Goal: Information Seeking & Learning: Learn about a topic

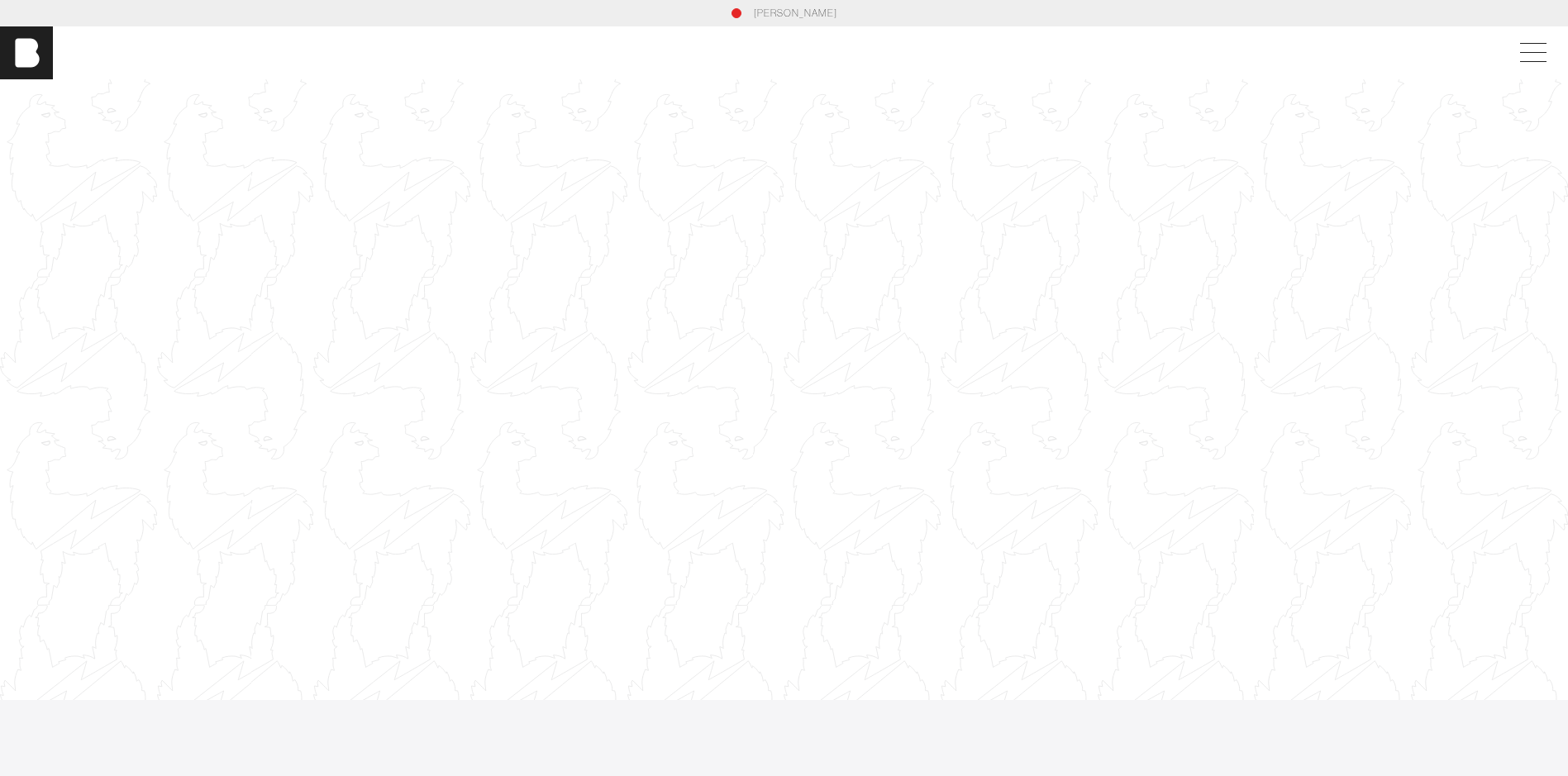
click at [23, 211] on div at bounding box center [784, 389] width 1568 height 882
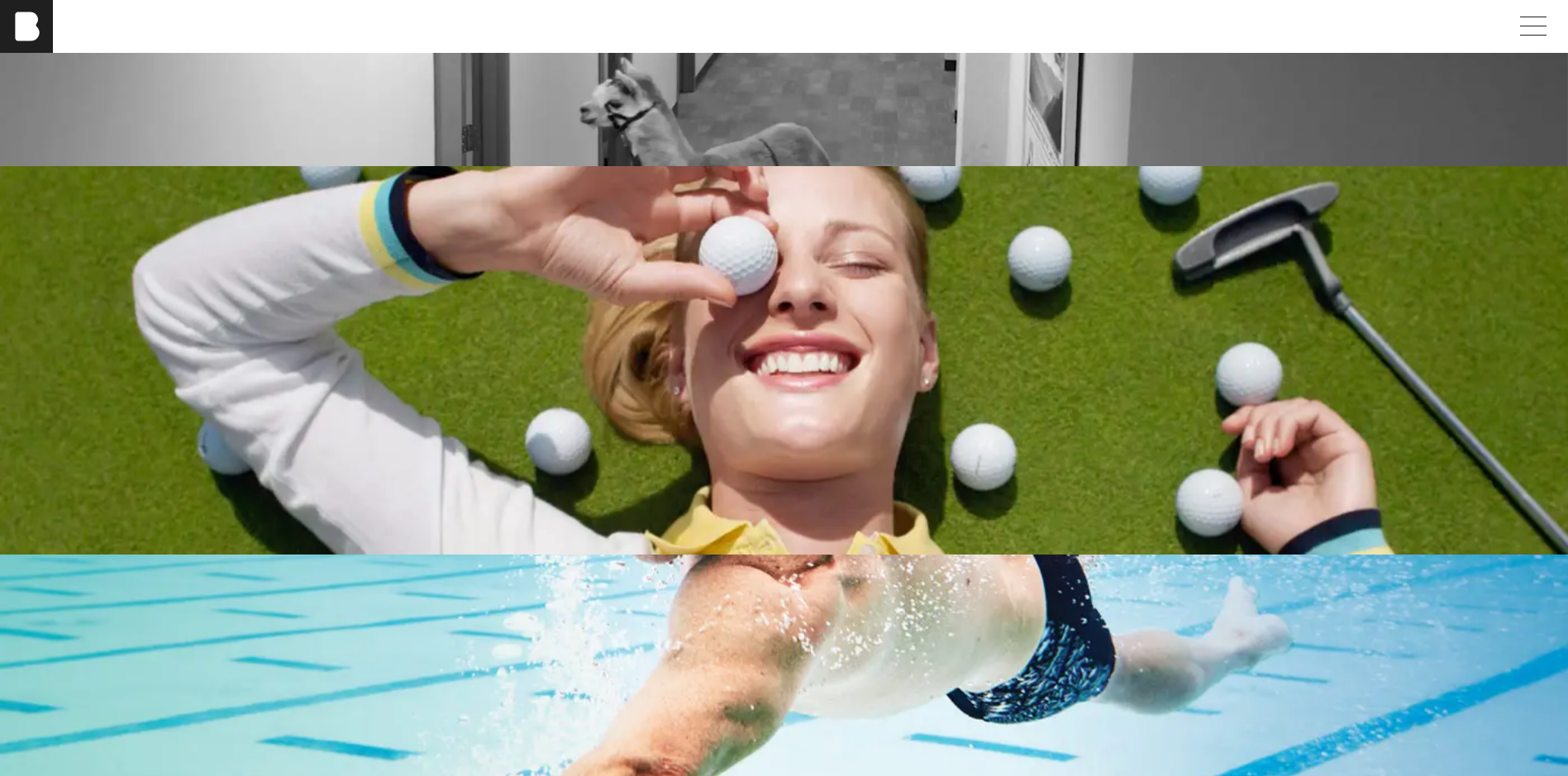
scroll to position [3390, 0]
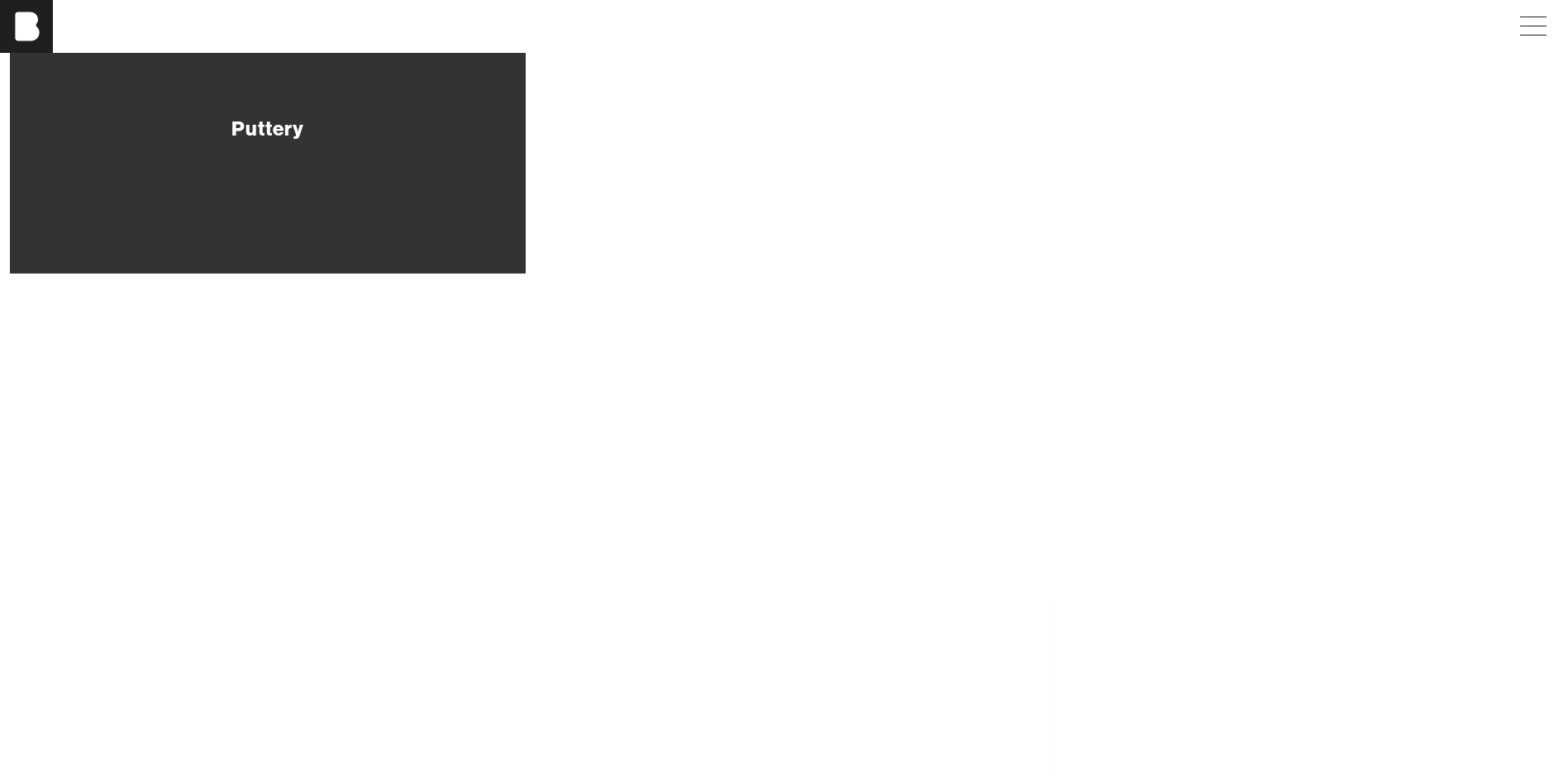
scroll to position [82, 0]
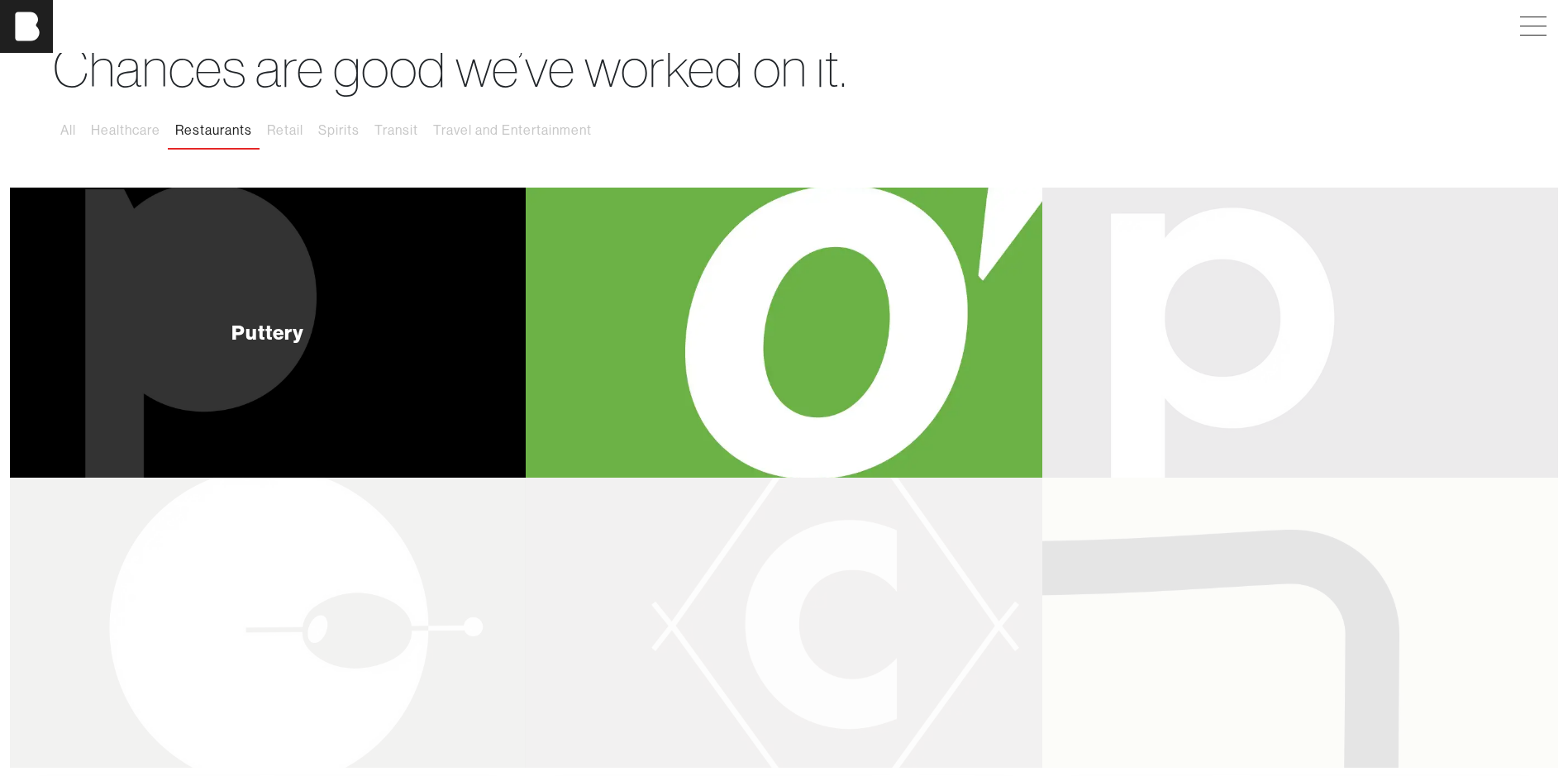
click at [358, 292] on div "Puttery" at bounding box center [267, 333] width 516 height 290
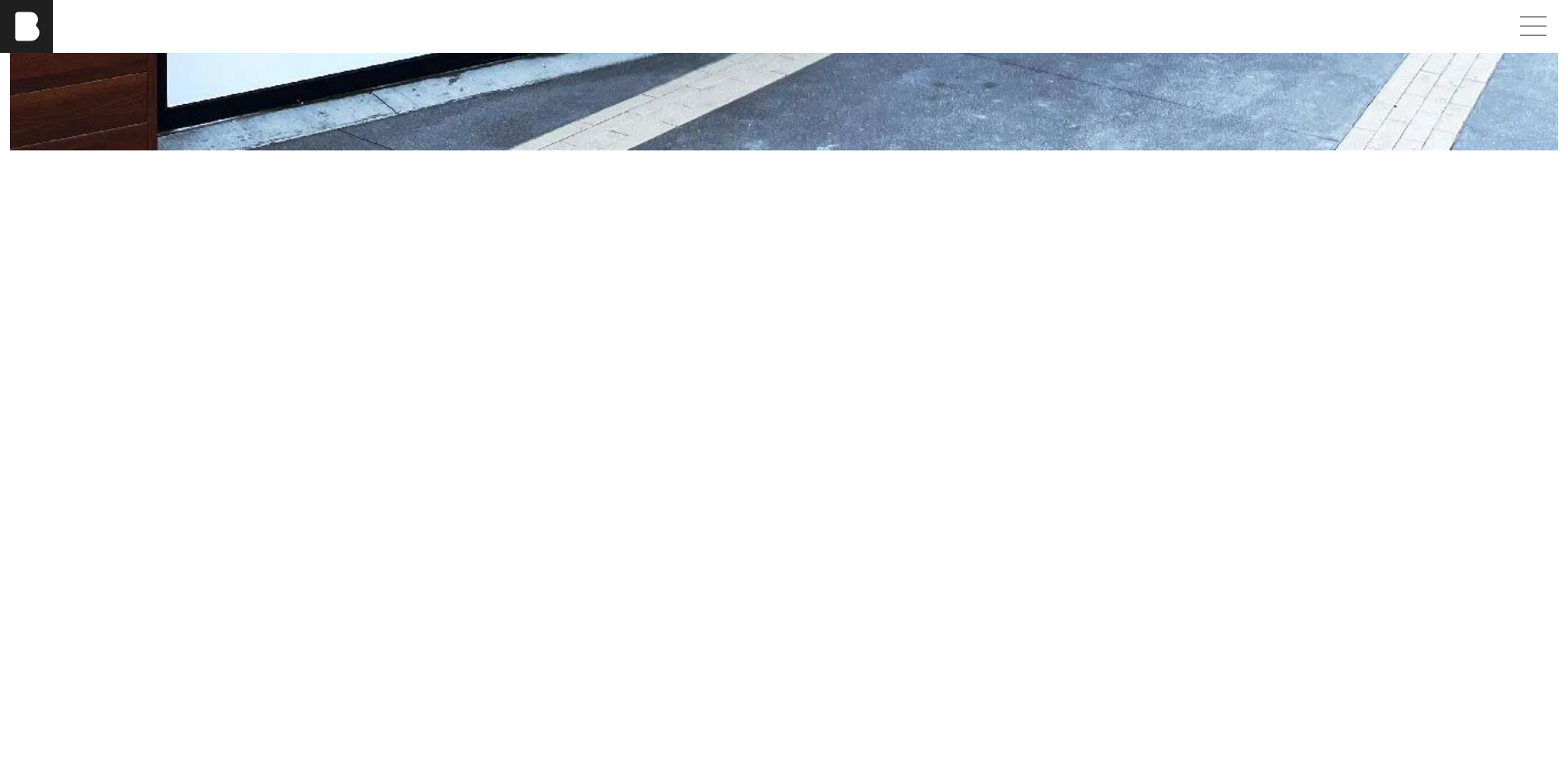
scroll to position [8434, 0]
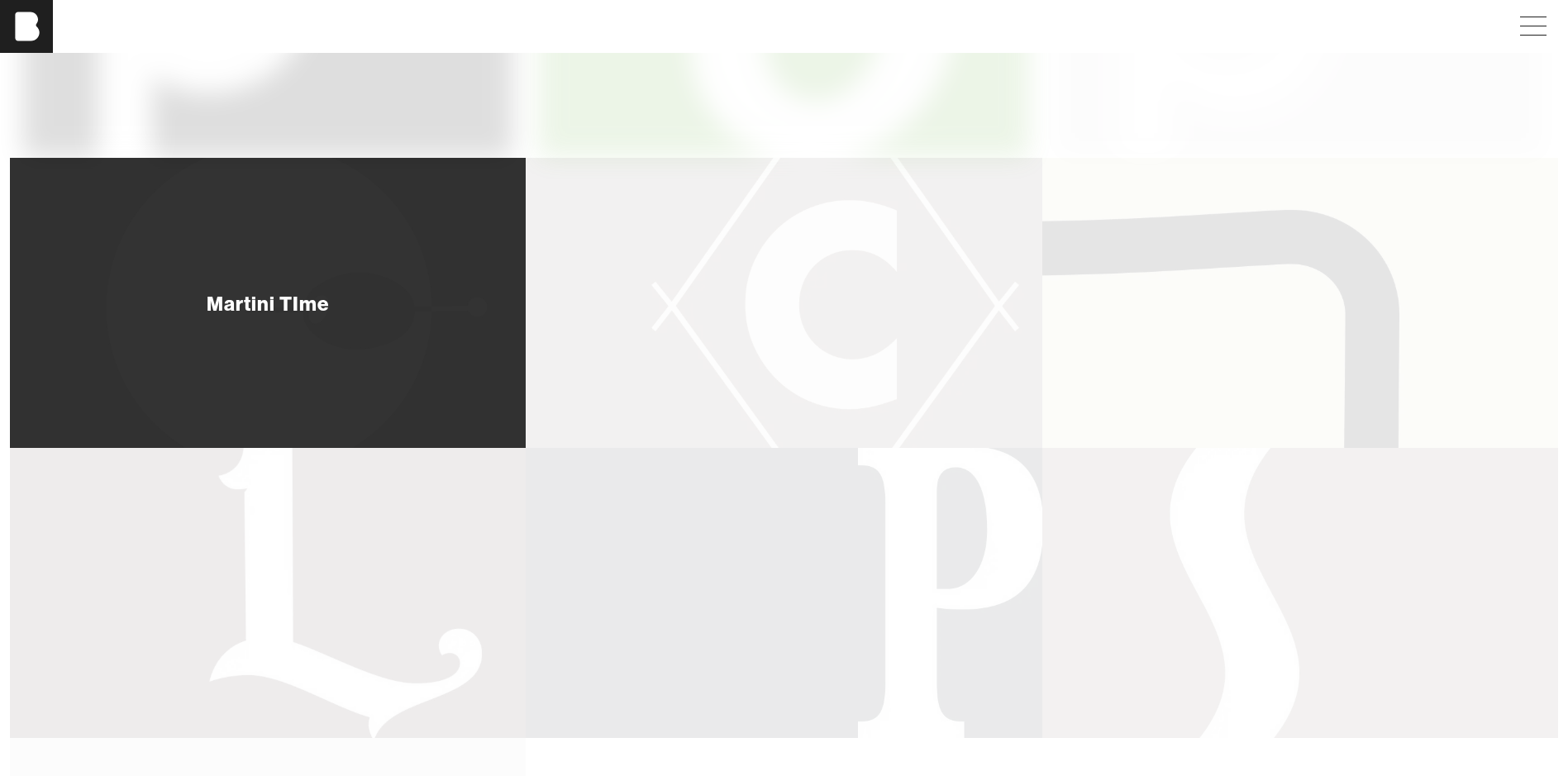
scroll to position [165, 0]
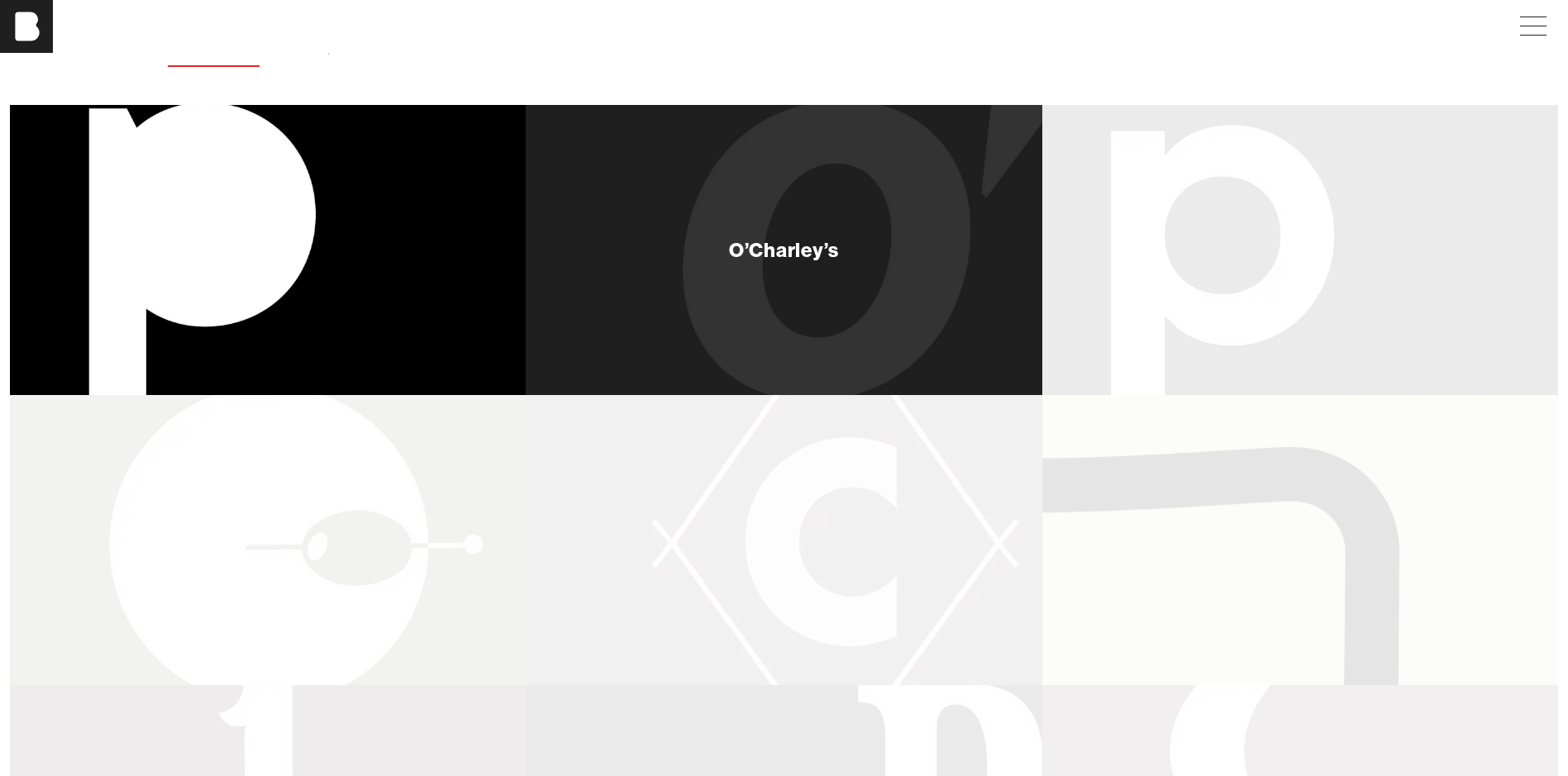
click at [814, 286] on div "O’Charley’s" at bounding box center [783, 250] width 516 height 290
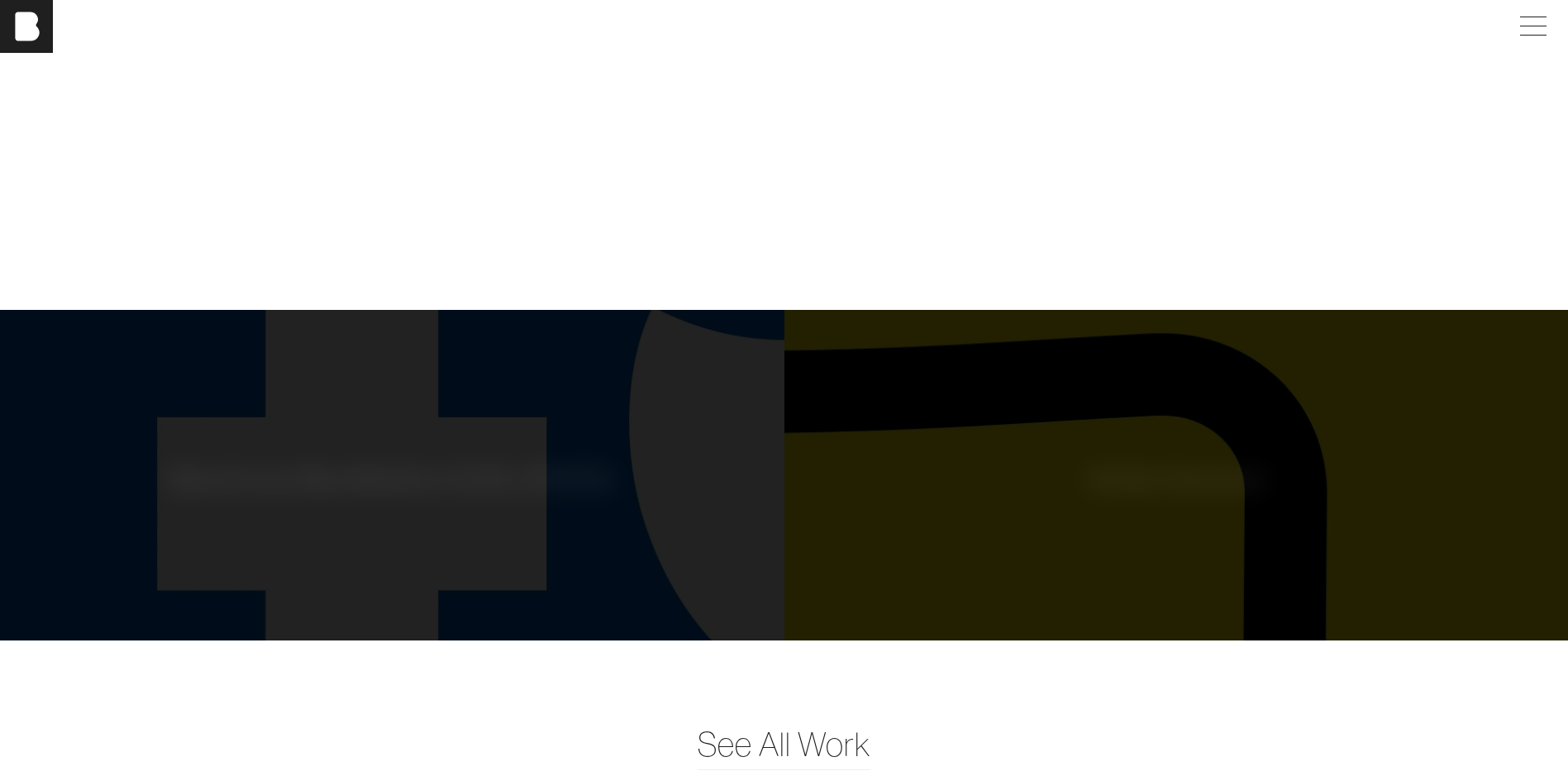
scroll to position [9591, 0]
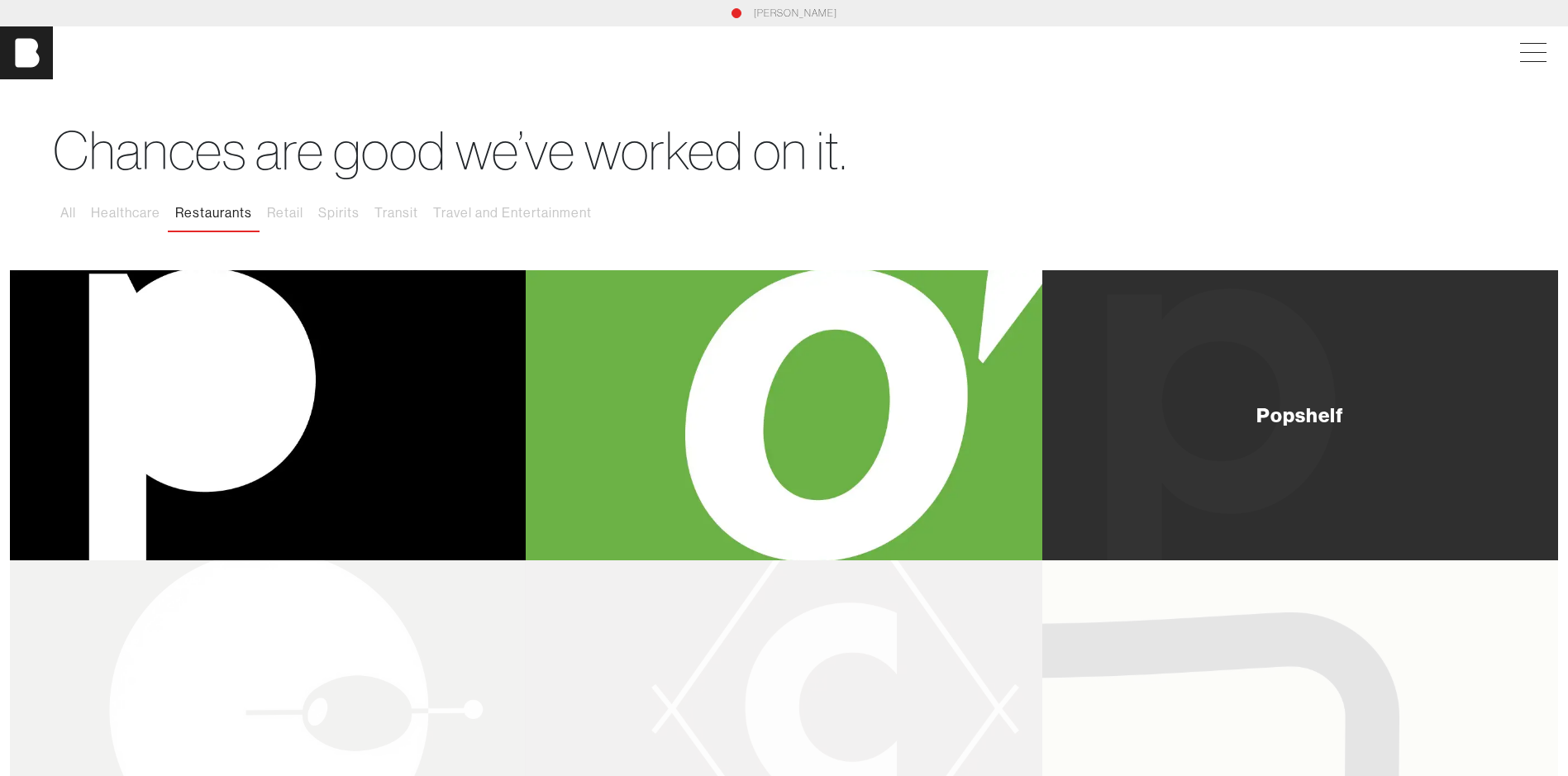
click at [1253, 382] on div "Popshelf" at bounding box center [1300, 415] width 516 height 290
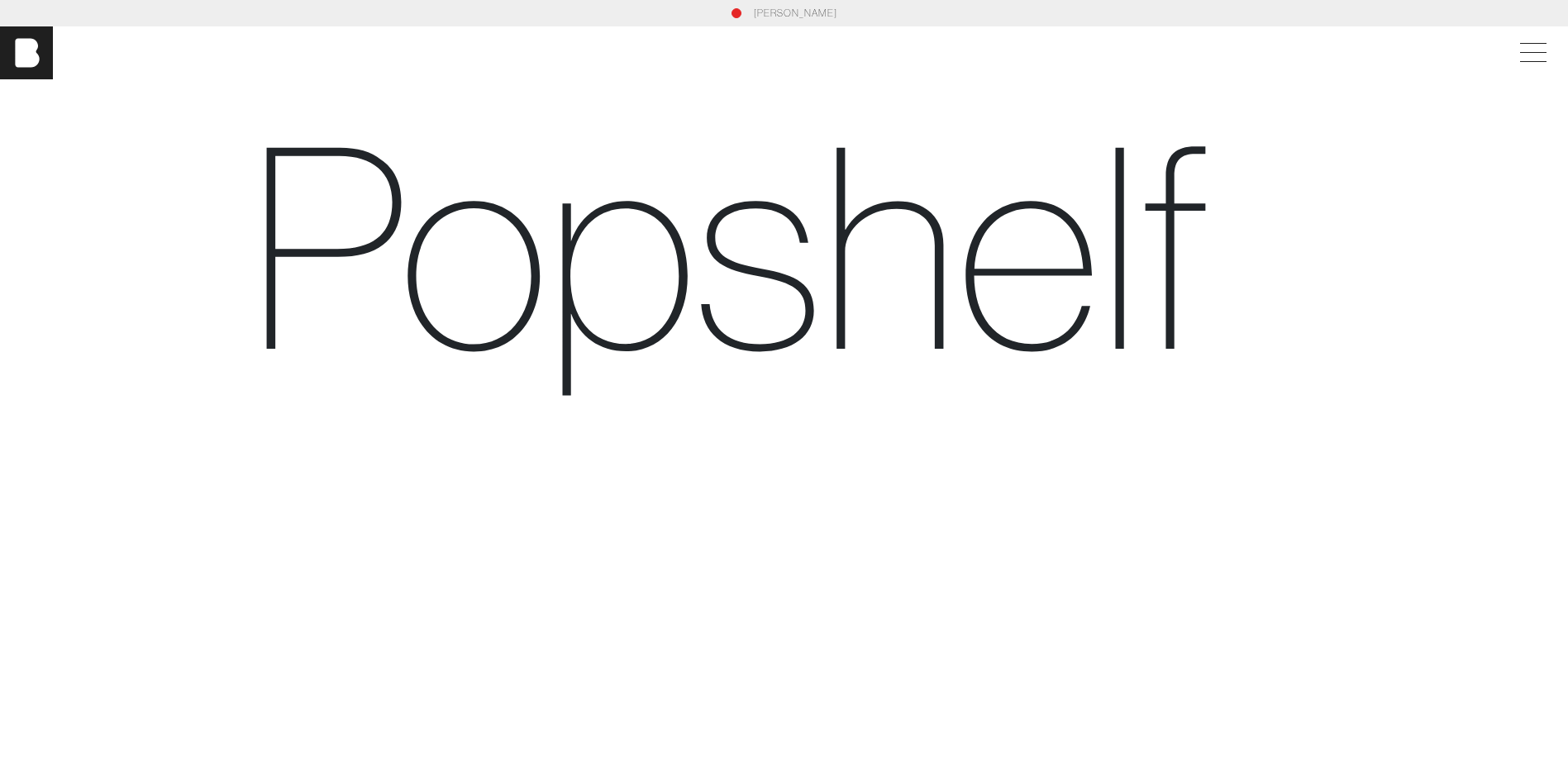
click at [142, 162] on section "Popshelf" at bounding box center [784, 654] width 1568 height 1149
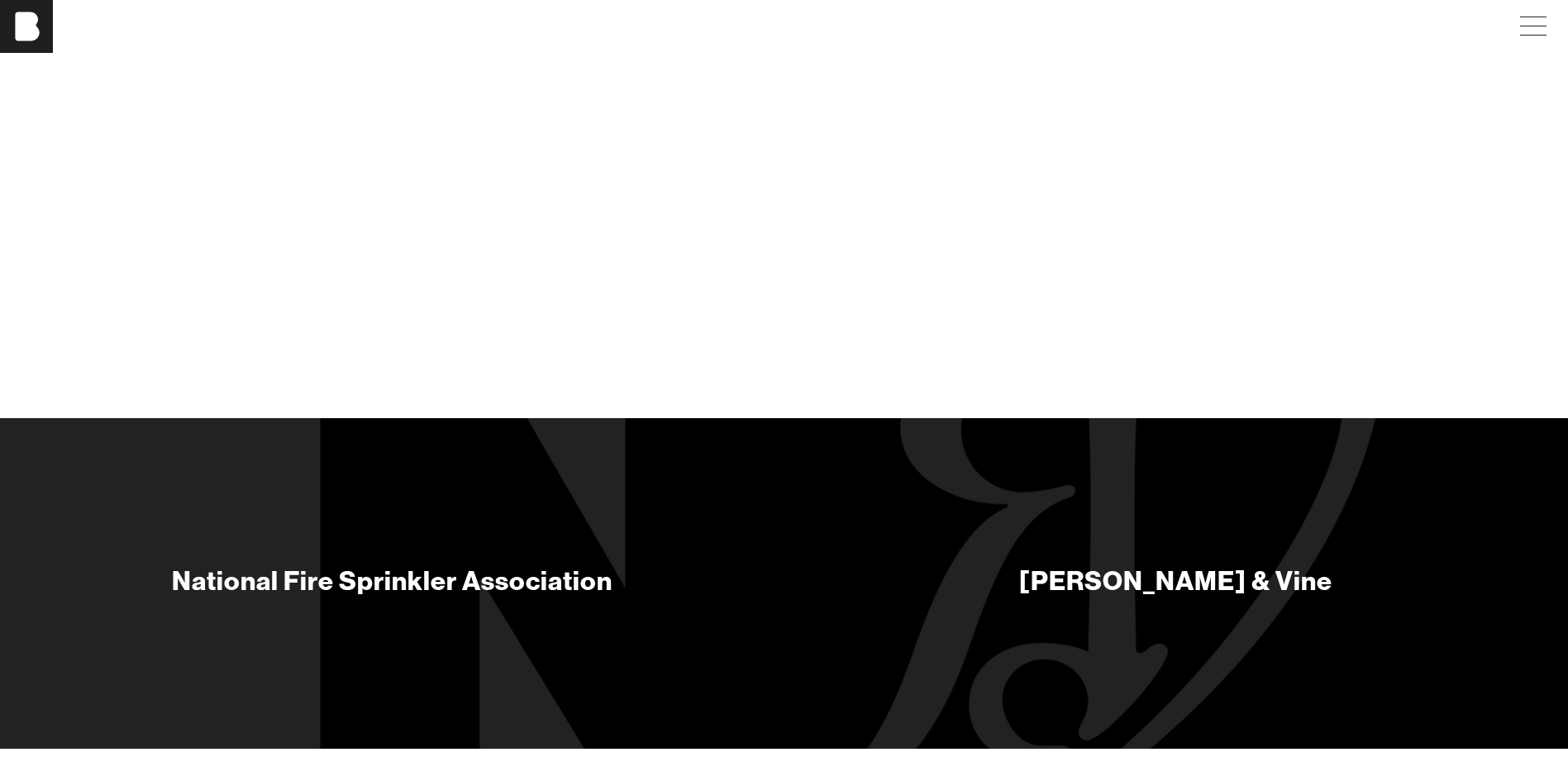
scroll to position [6911, 0]
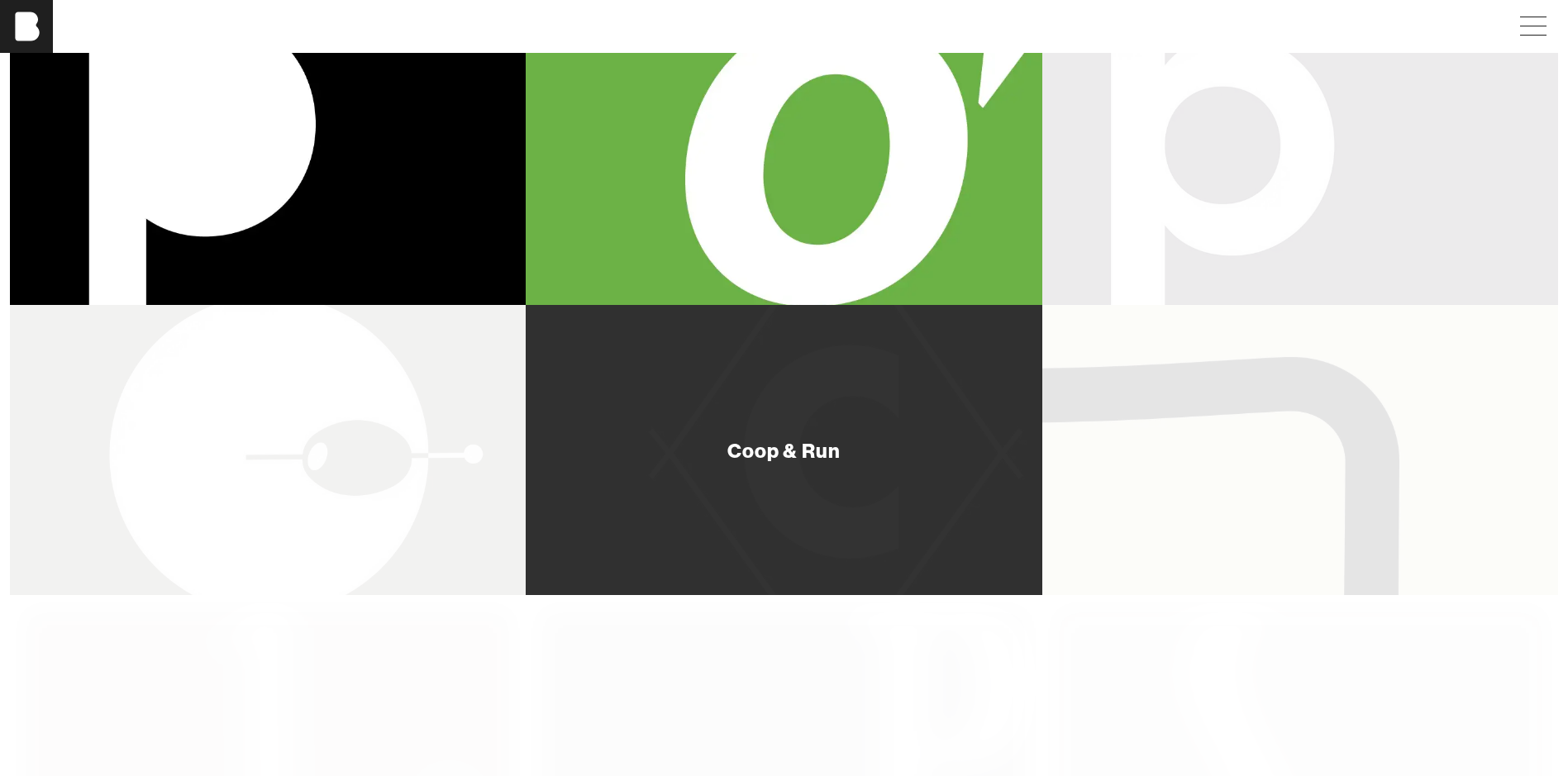
scroll to position [413, 0]
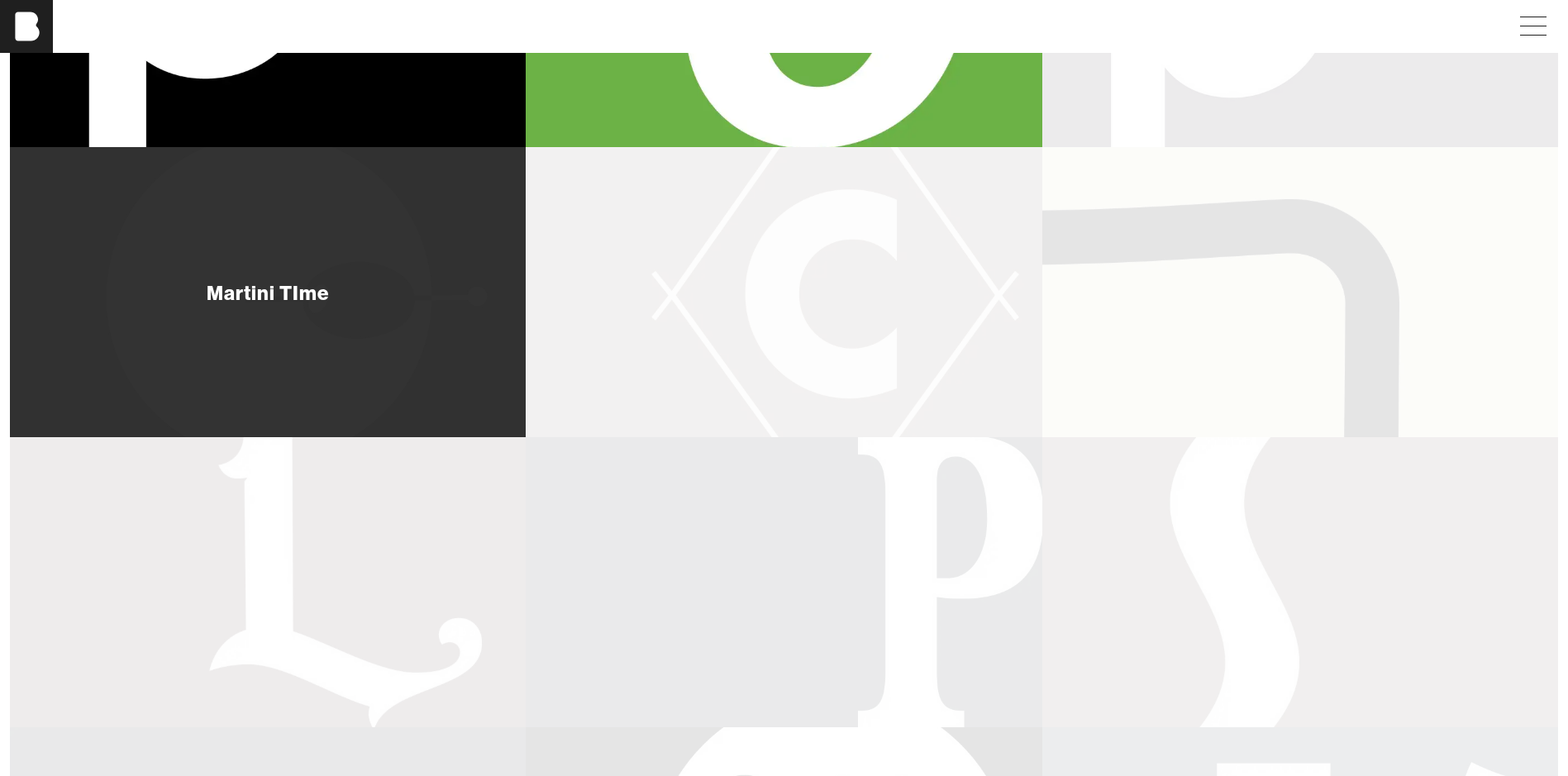
click at [171, 325] on div "Martini TIme" at bounding box center [267, 292] width 516 height 290
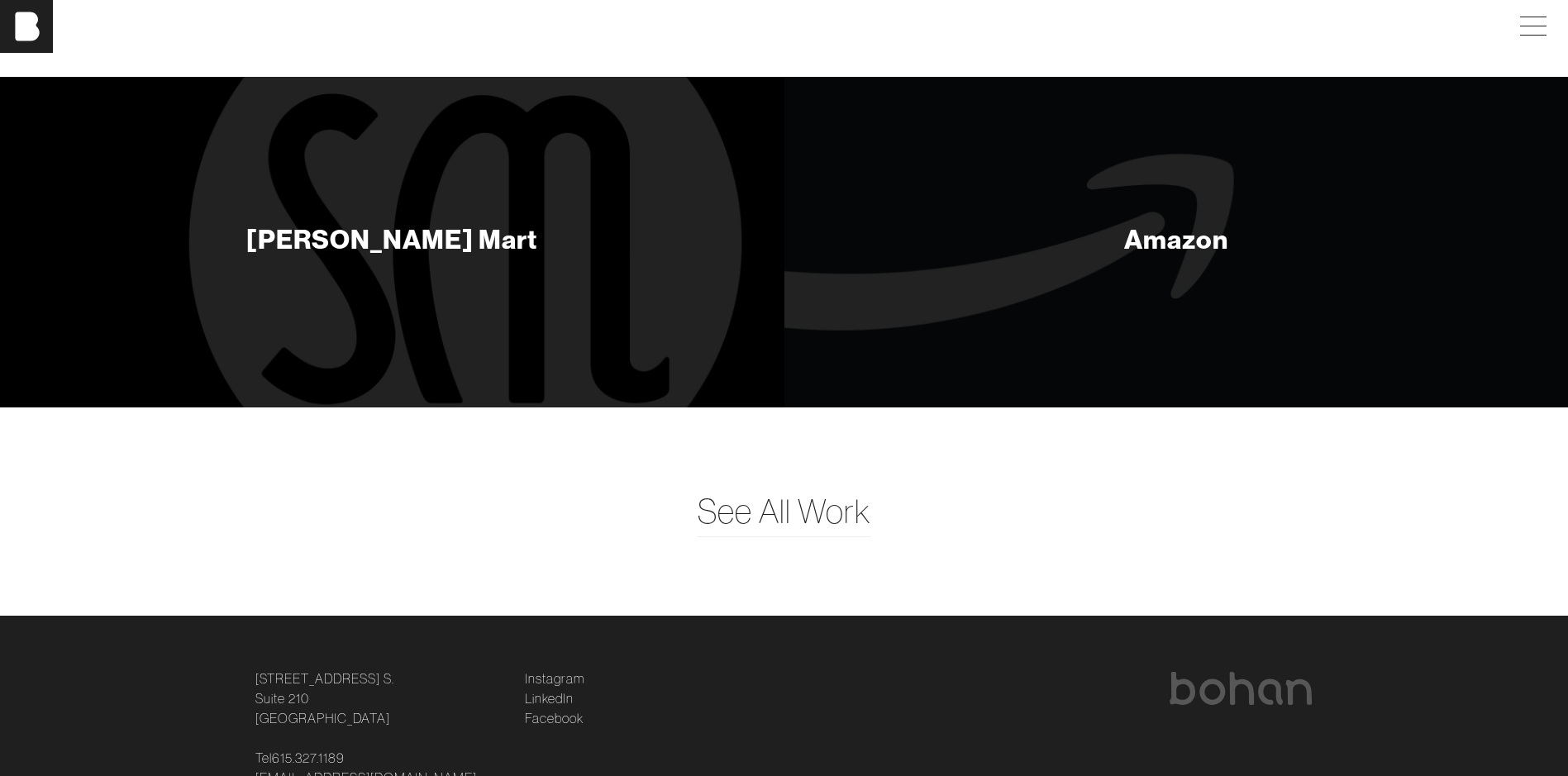
scroll to position [8166, 0]
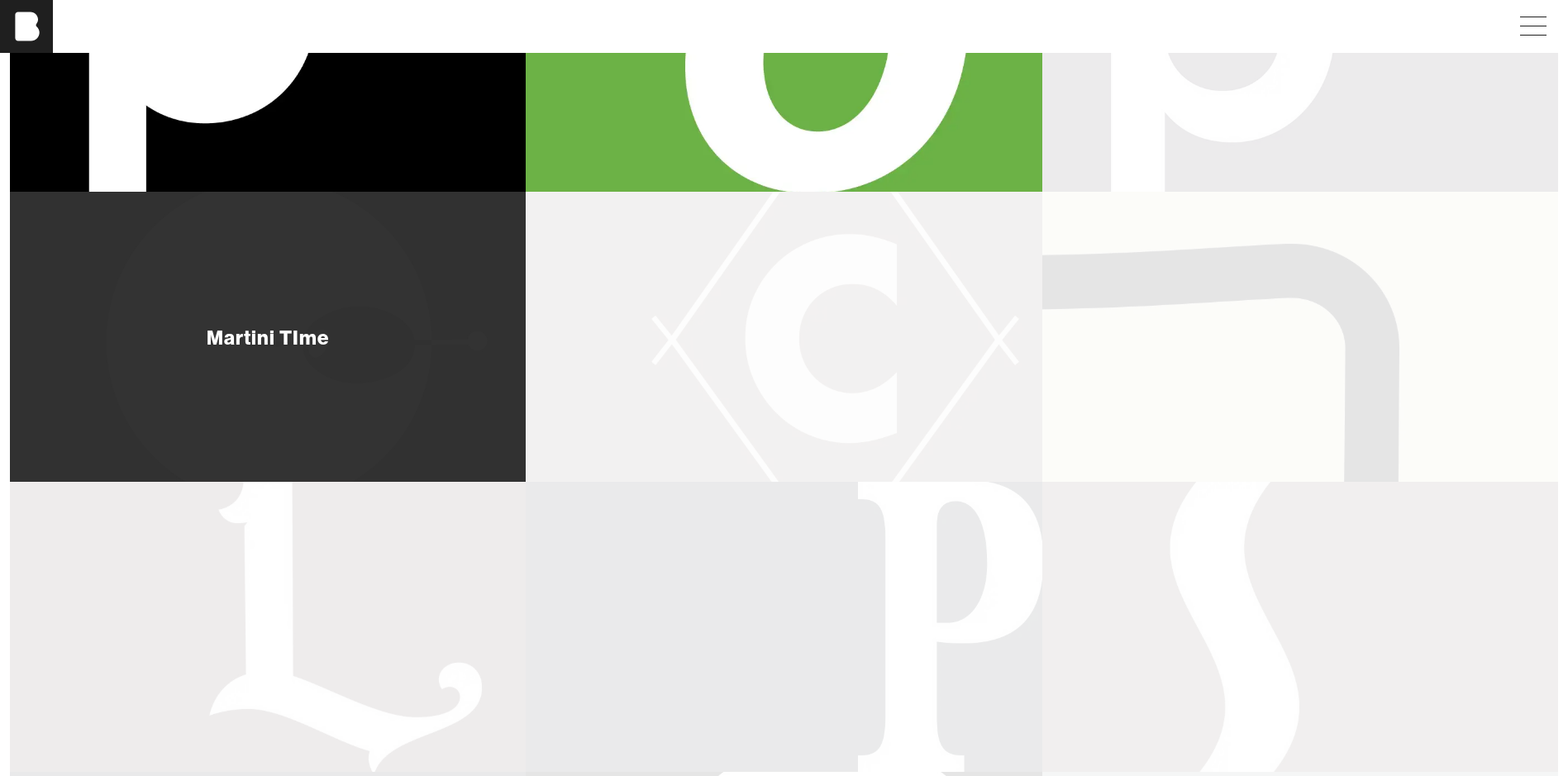
scroll to position [413, 0]
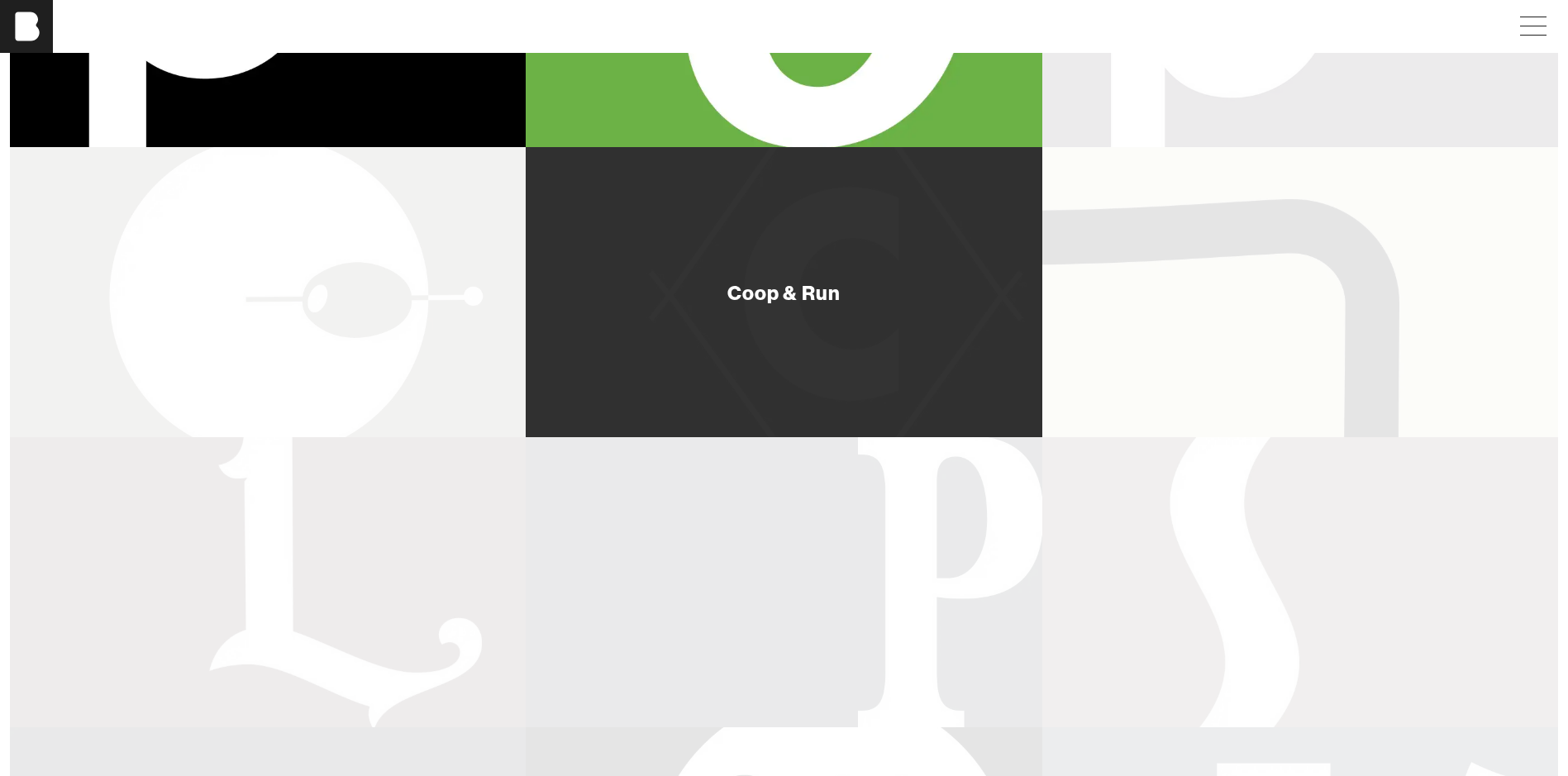
click at [692, 341] on div "Coop & Run" at bounding box center [783, 292] width 516 height 290
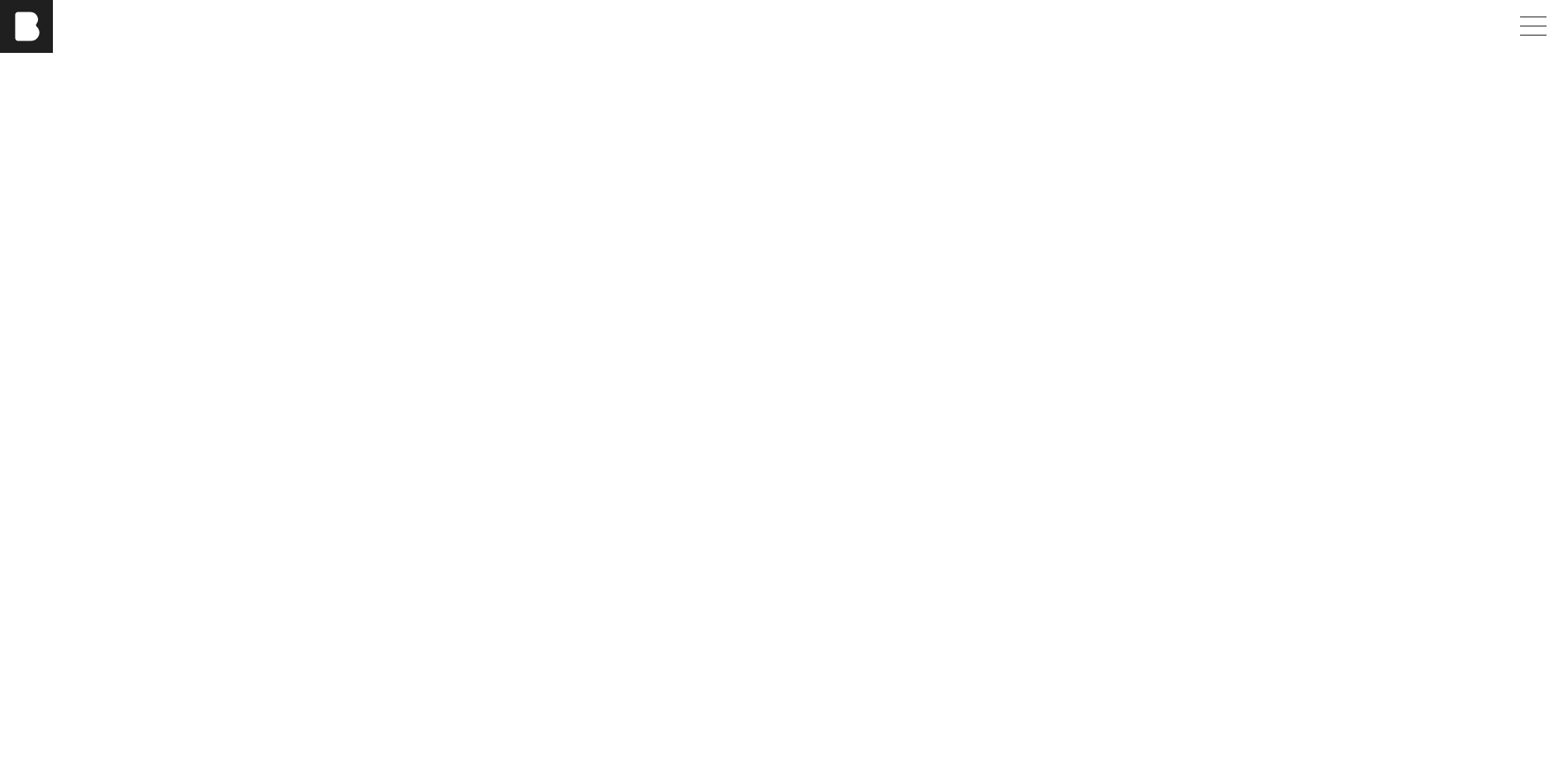
scroll to position [6615, 0]
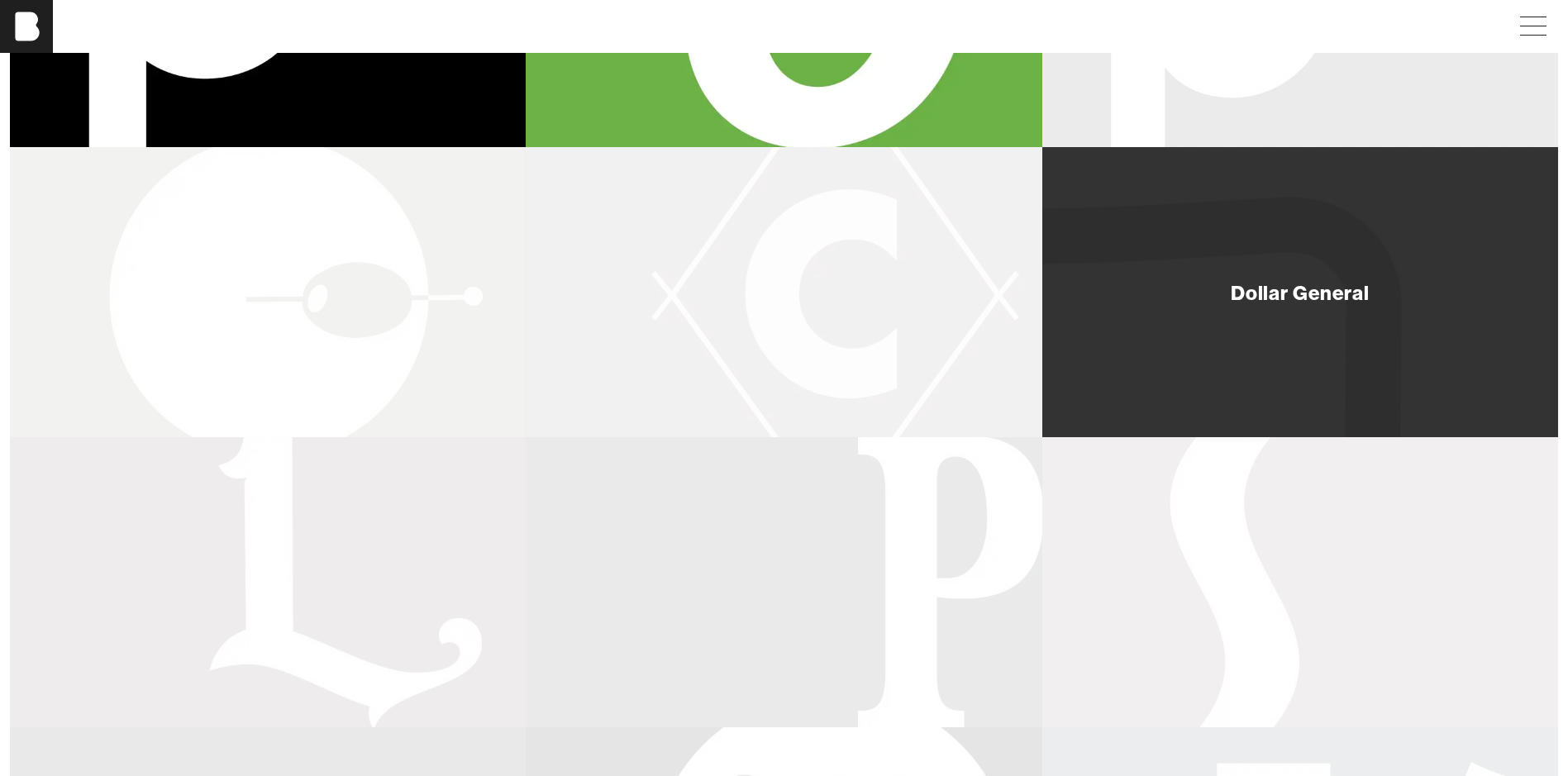
click at [1224, 317] on div "Dollar General" at bounding box center [1300, 292] width 516 height 290
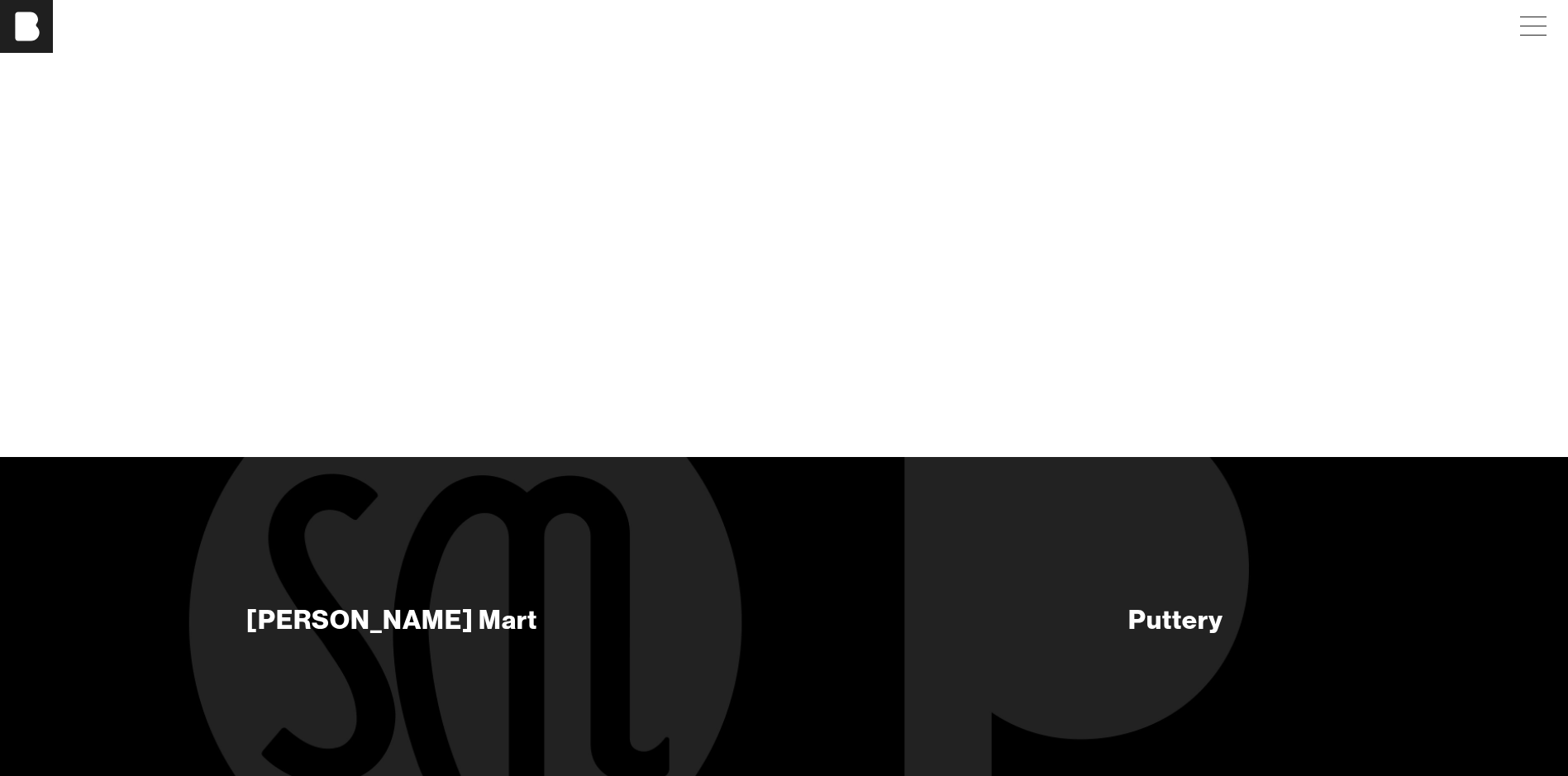
scroll to position [6835, 0]
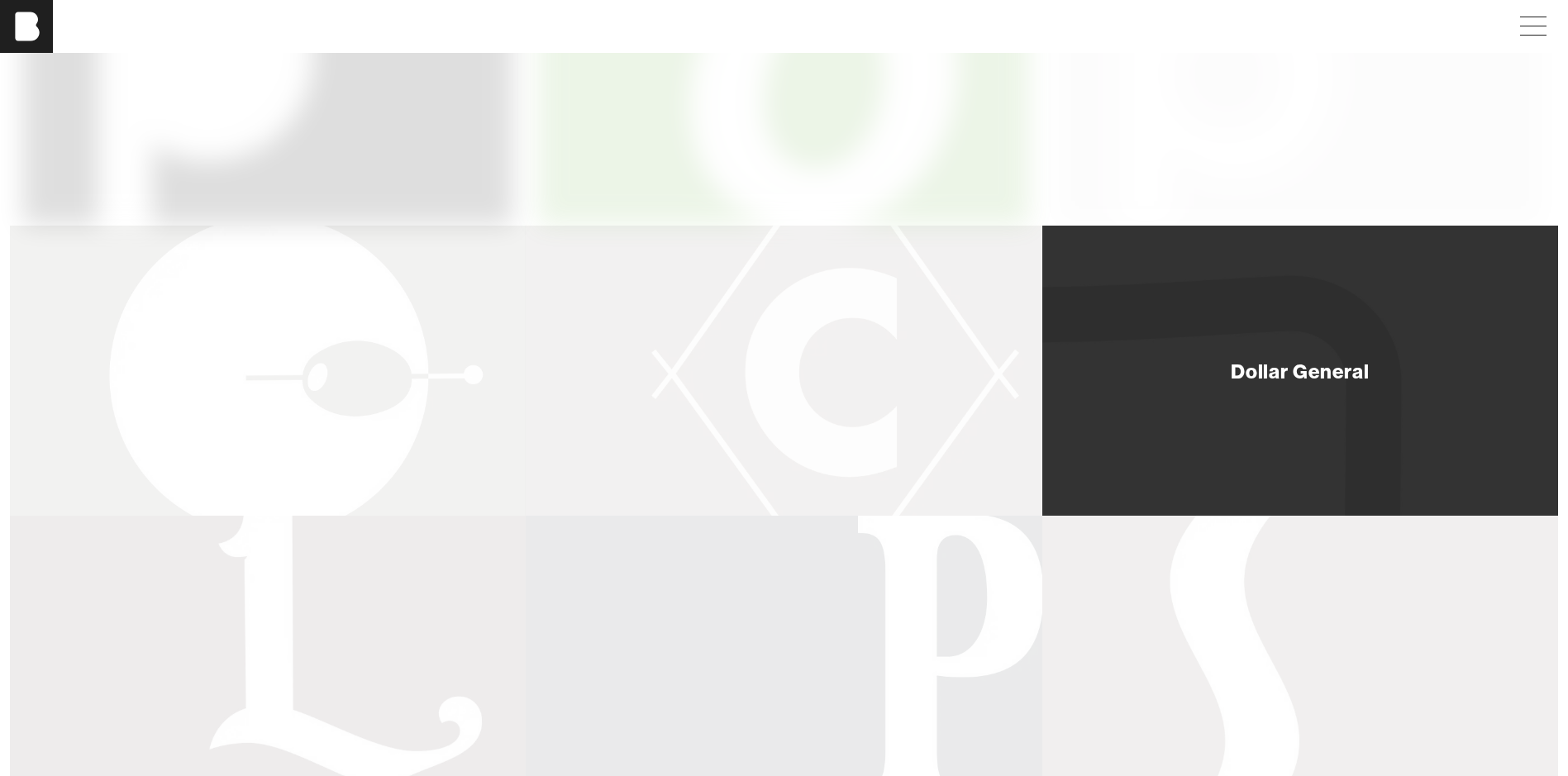
scroll to position [331, 0]
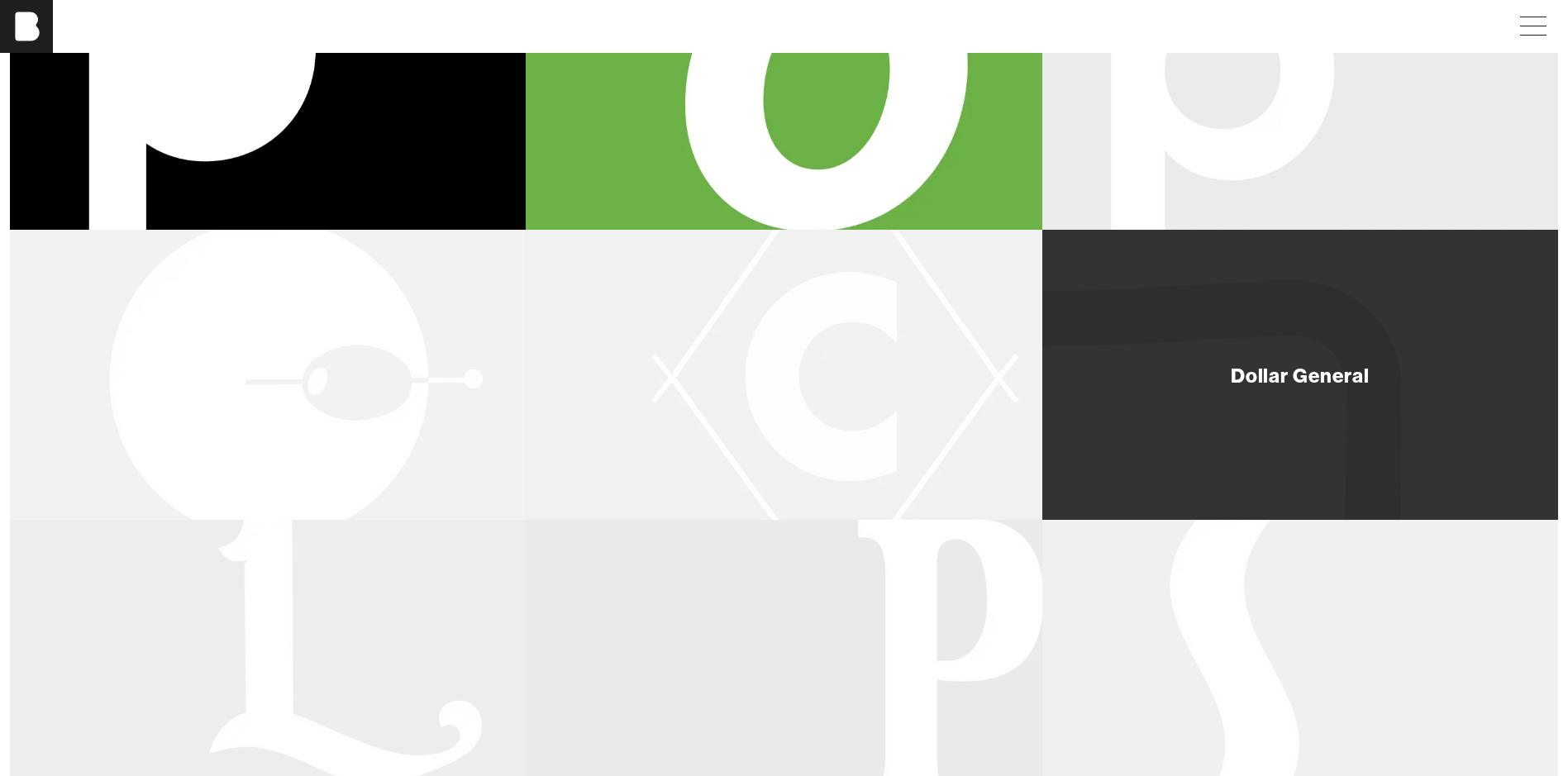
click at [1189, 370] on div "Dollar General" at bounding box center [1300, 375] width 516 height 290
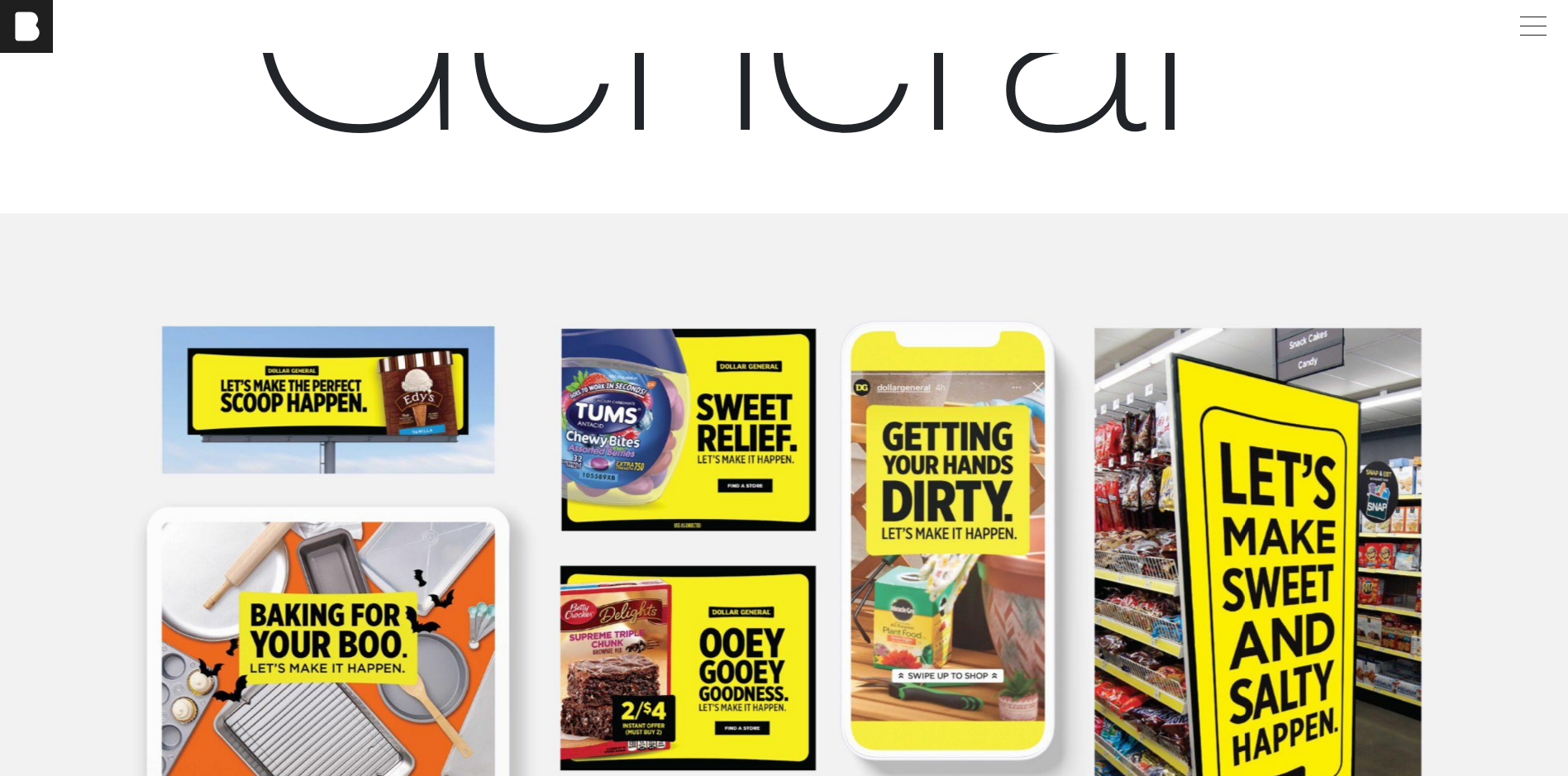
scroll to position [744, 0]
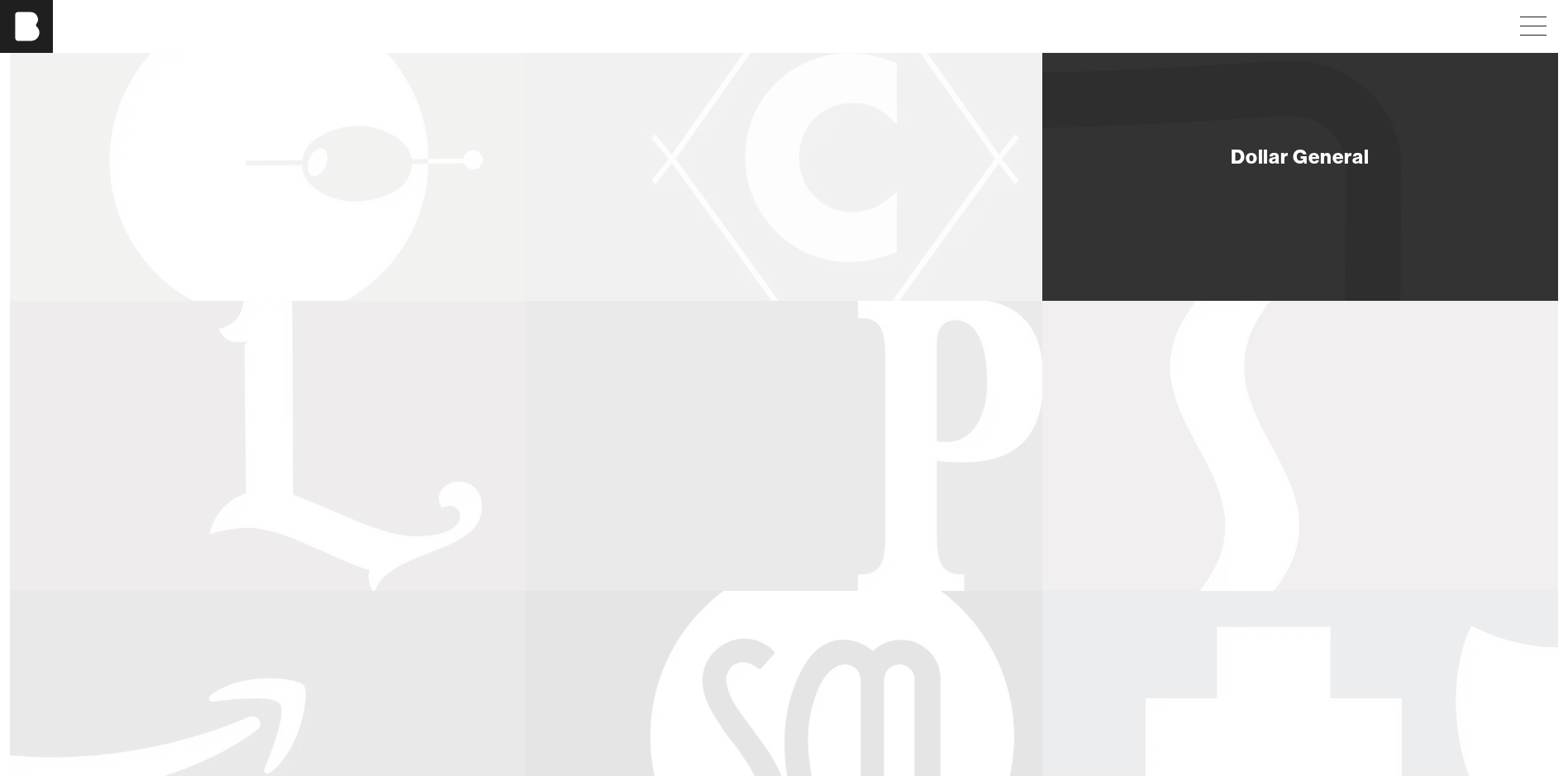
scroll to position [578, 0]
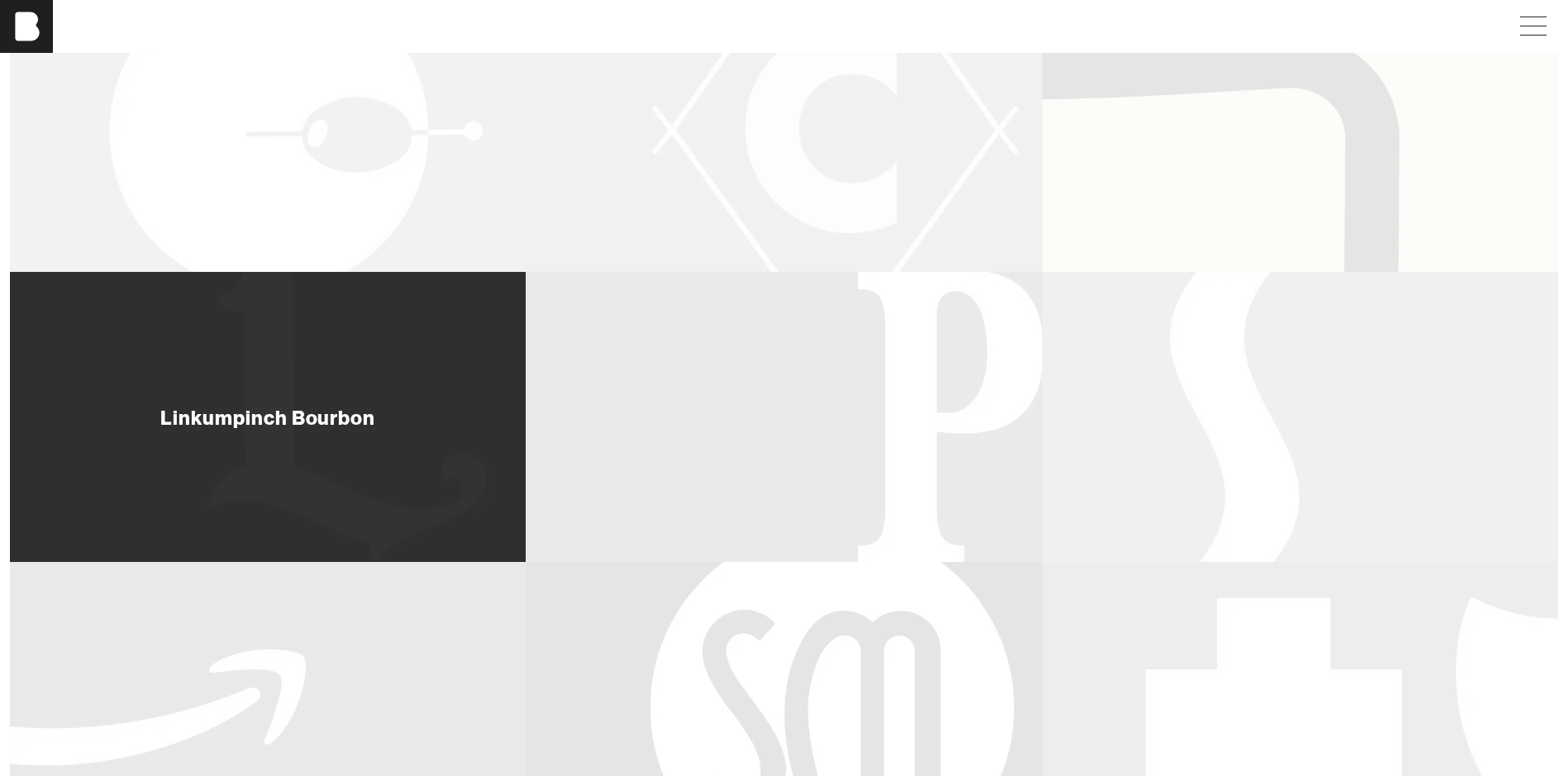
click at [256, 348] on div "Linkumpinch Bourbon" at bounding box center [267, 417] width 516 height 290
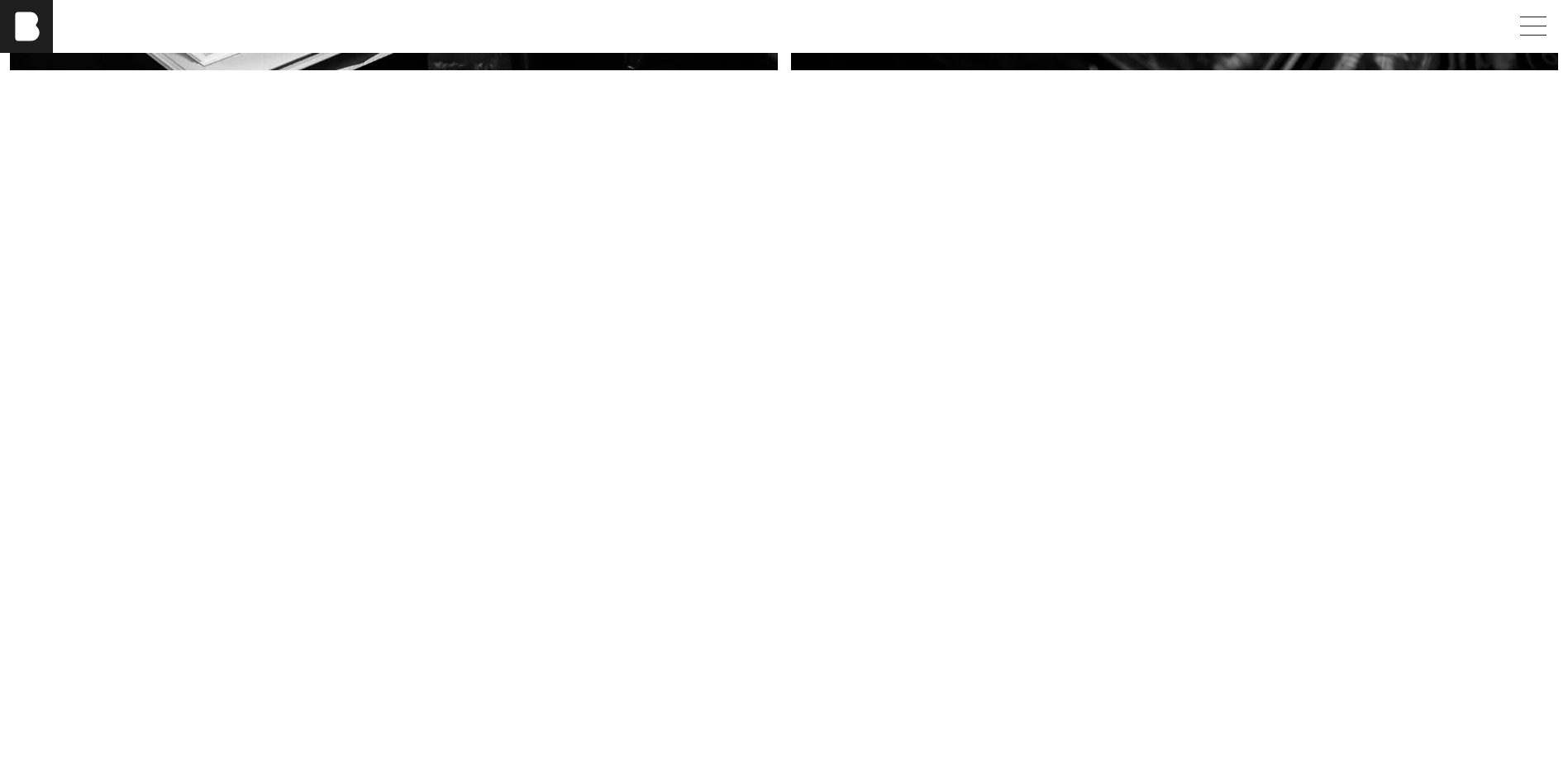
scroll to position [6945, 0]
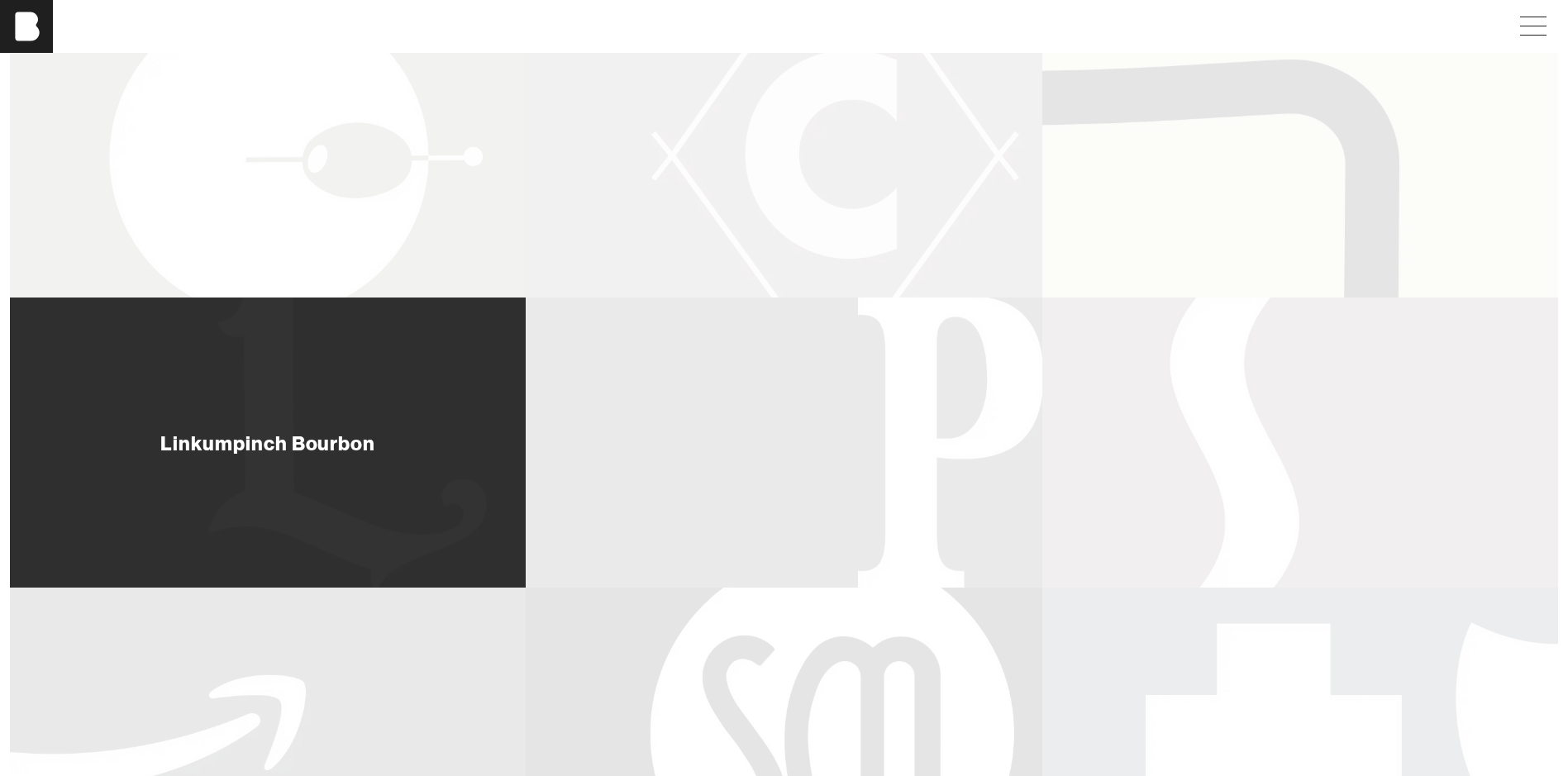
scroll to position [744, 0]
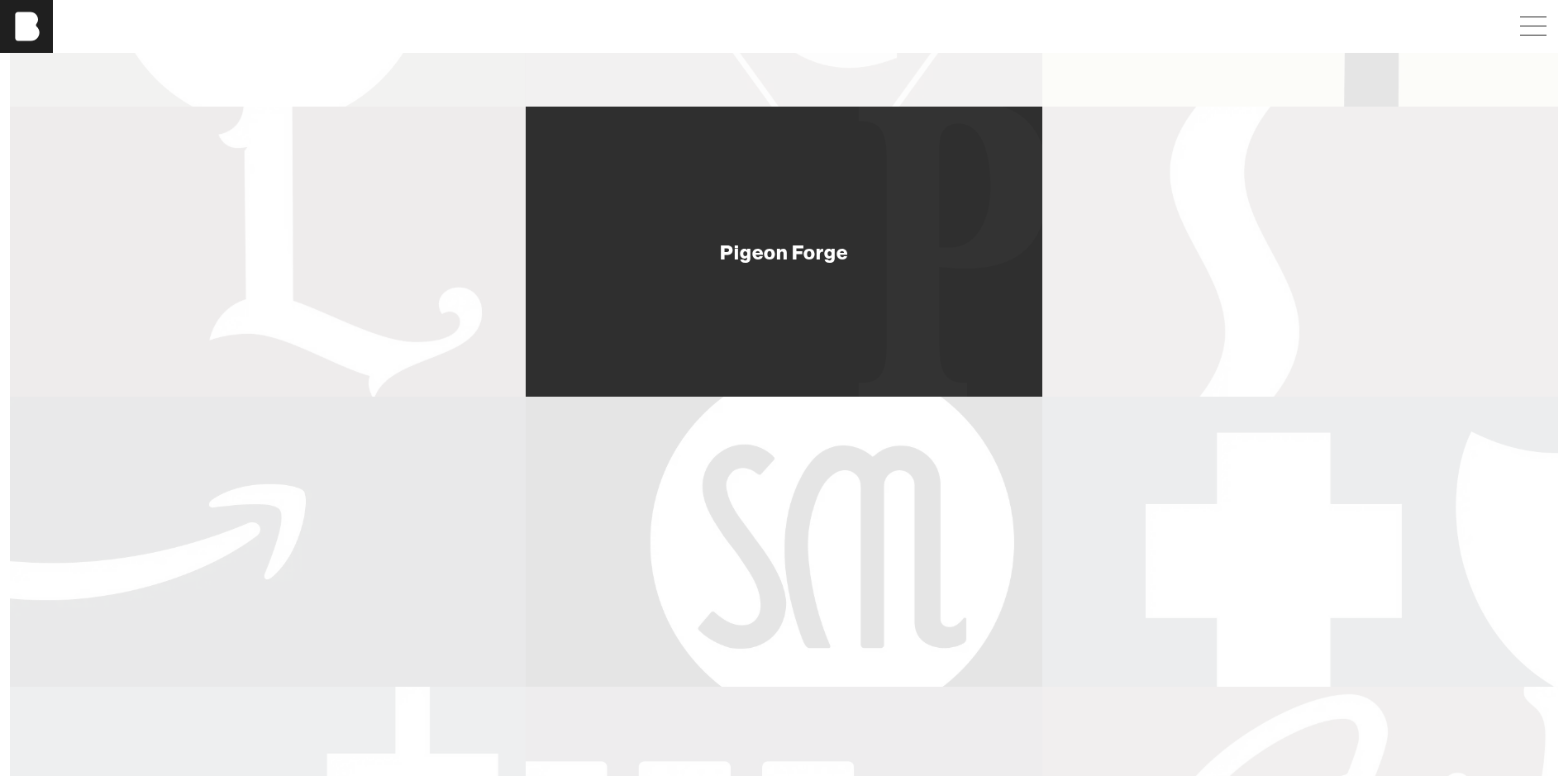
click at [703, 306] on div "Pigeon Forge" at bounding box center [783, 252] width 516 height 290
